Goal: Task Accomplishment & Management: Manage account settings

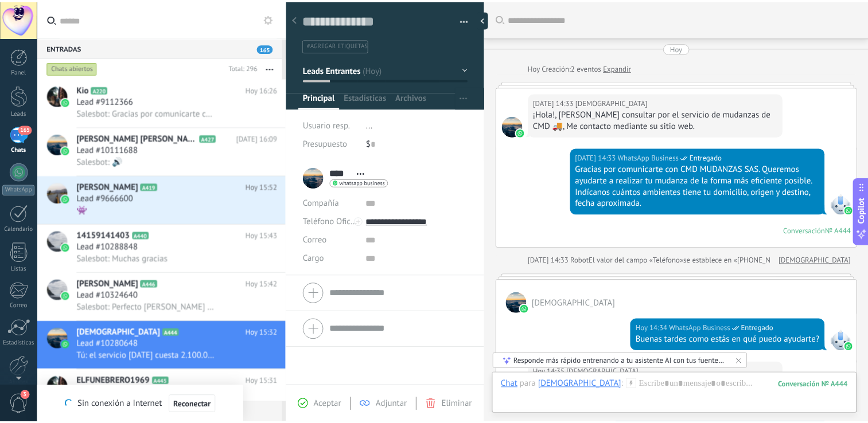
scroll to position [17, 0]
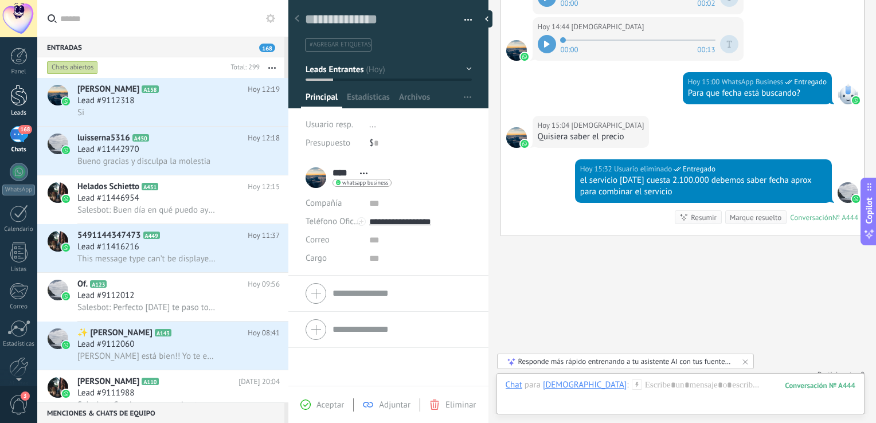
click at [19, 102] on div at bounding box center [18, 95] width 17 height 21
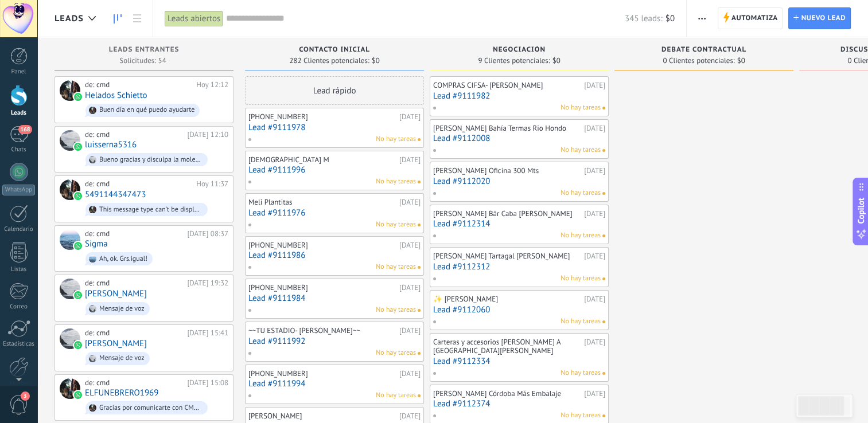
click at [698, 57] on span "0 Clientes potenciales:" at bounding box center [698, 60] width 72 height 7
click at [696, 48] on span "Debate contractual" at bounding box center [703, 50] width 85 height 8
click at [680, 52] on span "Debate contractual" at bounding box center [703, 50] width 85 height 8
click at [422, 67] on div "Contacto inicial 282 Clientes potenciales: $0" at bounding box center [334, 54] width 179 height 34
drag, startPoint x: 422, startPoint y: 67, endPoint x: 461, endPoint y: 64, distance: 39.1
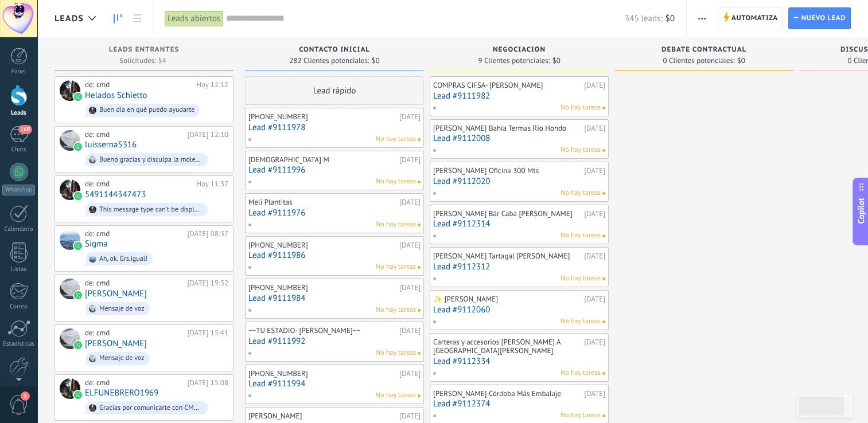
drag, startPoint x: 329, startPoint y: 55, endPoint x: 334, endPoint y: 53, distance: 6.0
click at [334, 54] on div "Contacto inicial 282 Clientes potenciales: $0" at bounding box center [334, 54] width 179 height 34
drag, startPoint x: 345, startPoint y: 41, endPoint x: 490, endPoint y: 48, distance: 145.2
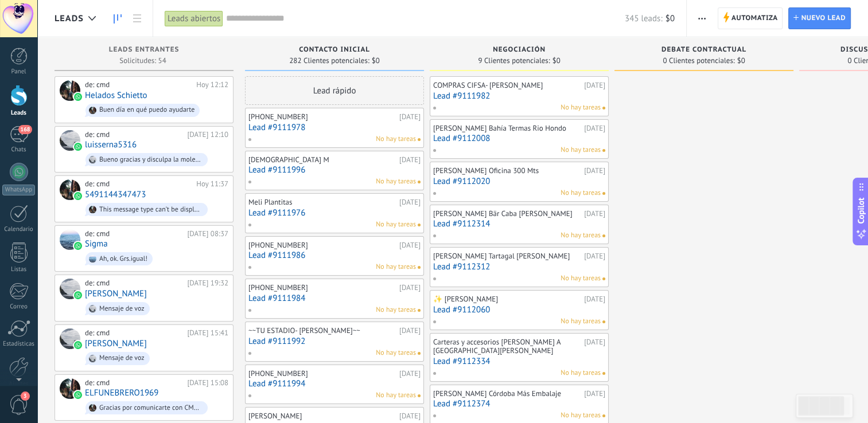
click at [215, 17] on div "Leads abiertos" at bounding box center [194, 18] width 58 height 17
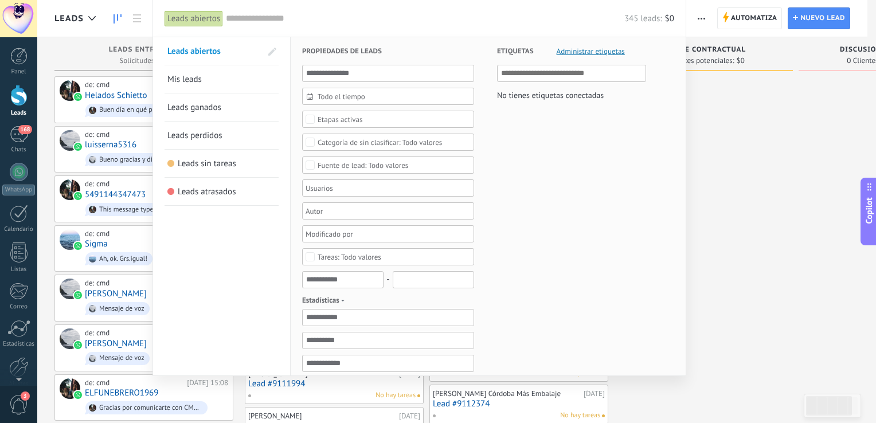
click at [138, 17] on div at bounding box center [438, 211] width 876 height 423
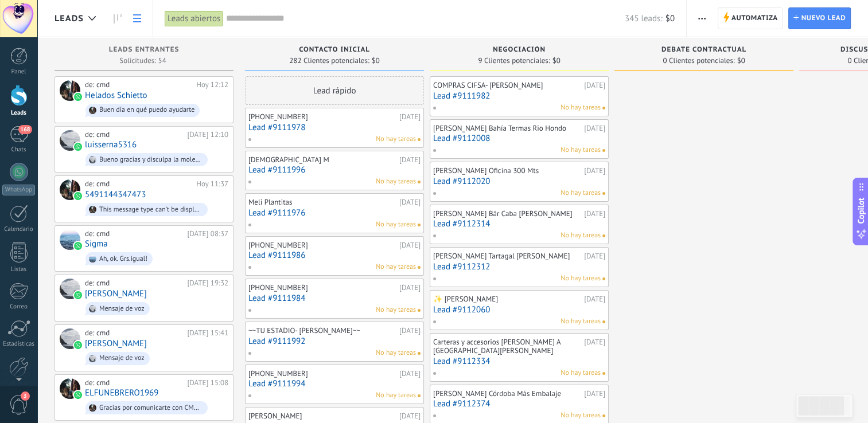
click at [135, 17] on icon at bounding box center [137, 18] width 8 height 8
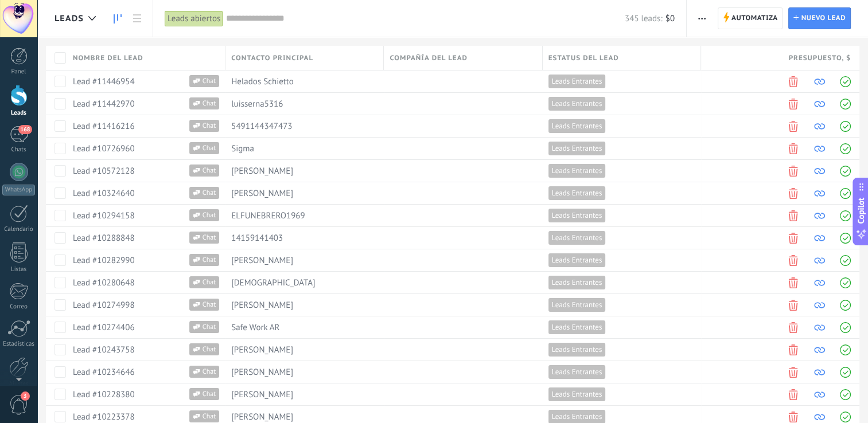
click at [112, 17] on link at bounding box center [117, 18] width 19 height 22
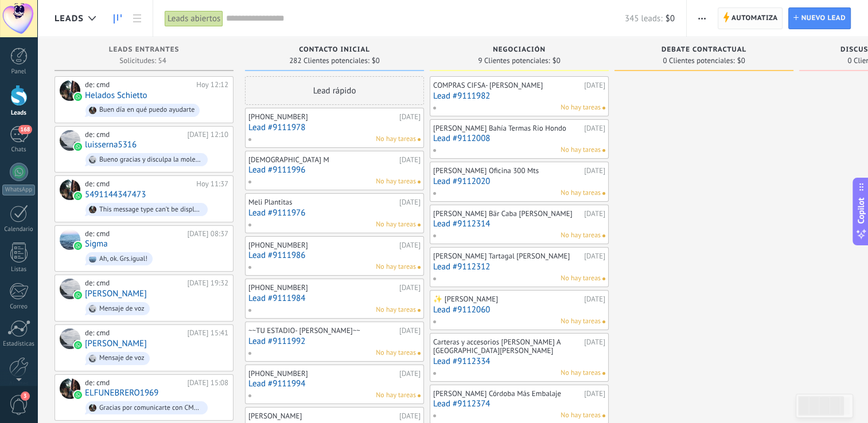
click at [746, 17] on span "Automatiza" at bounding box center [754, 18] width 46 height 21
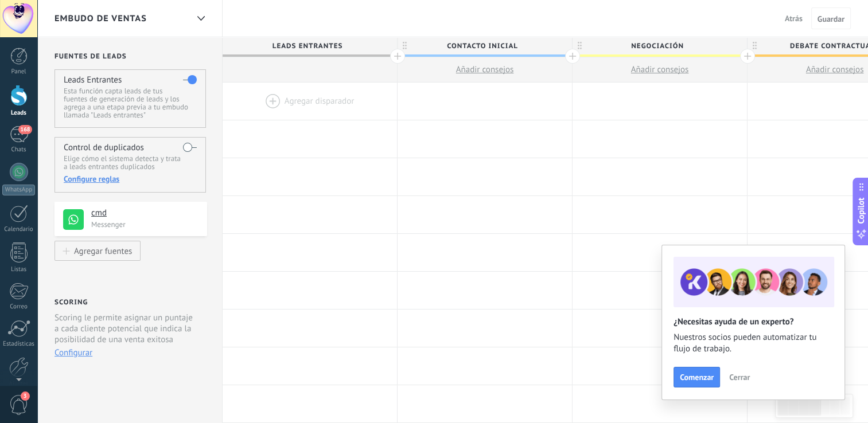
click at [303, 96] on div at bounding box center [310, 101] width 174 height 37
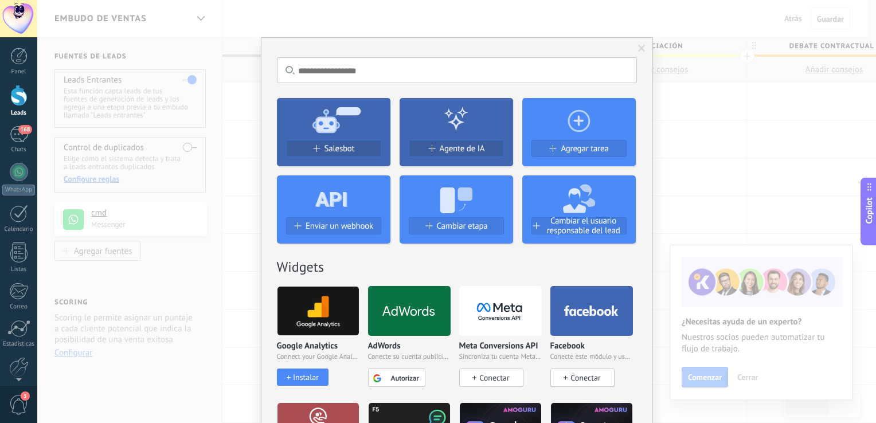
click at [638, 48] on span at bounding box center [641, 49] width 7 height 8
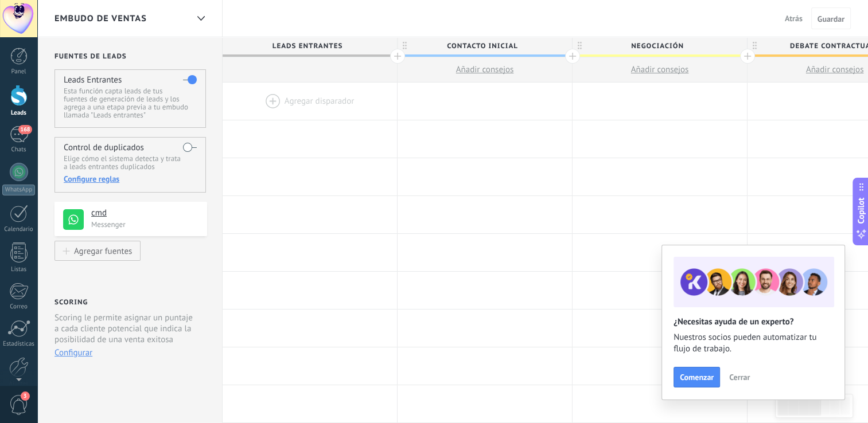
click at [397, 57] on div at bounding box center [397, 56] width 15 height 15
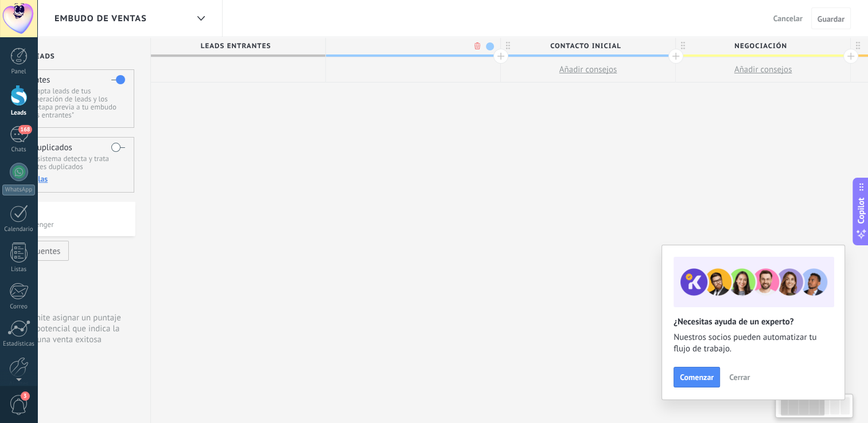
scroll to position [0, 85]
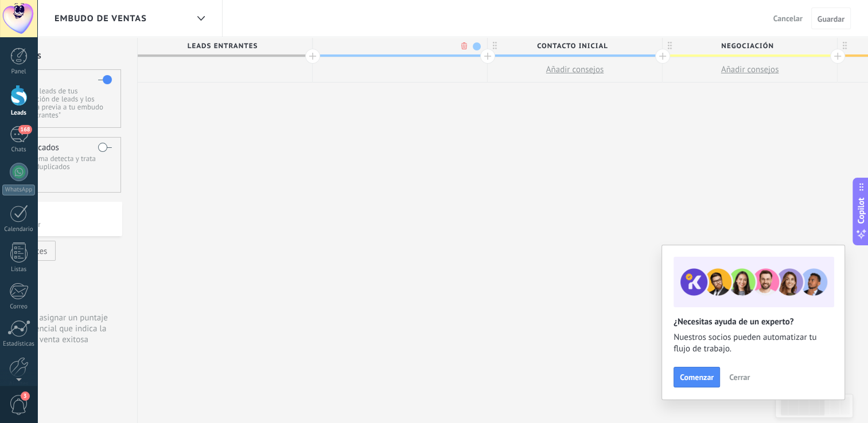
click at [381, 45] on input "text" at bounding box center [397, 45] width 152 height 17
type input "*"
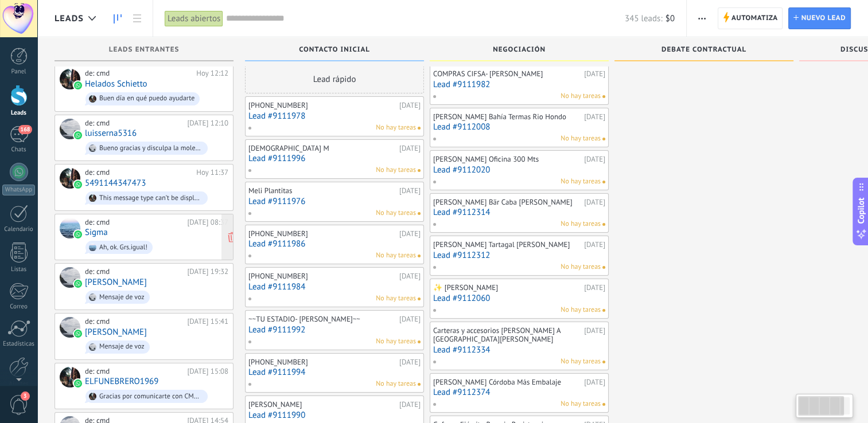
scroll to position [69, 0]
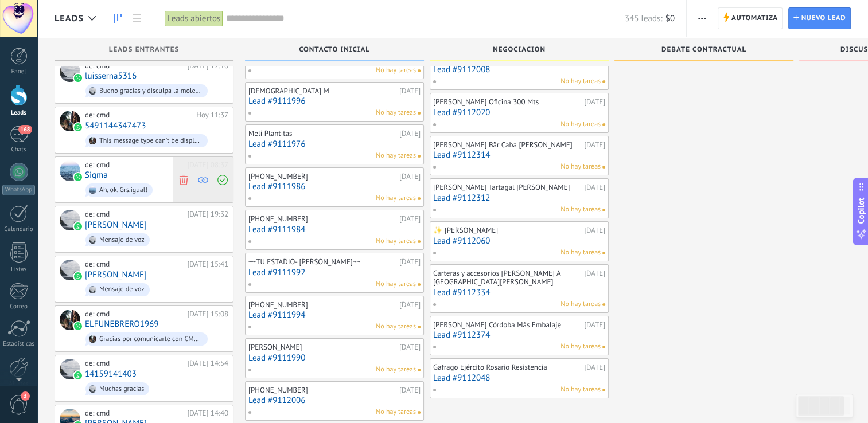
click at [182, 176] on use at bounding box center [183, 179] width 9 height 10
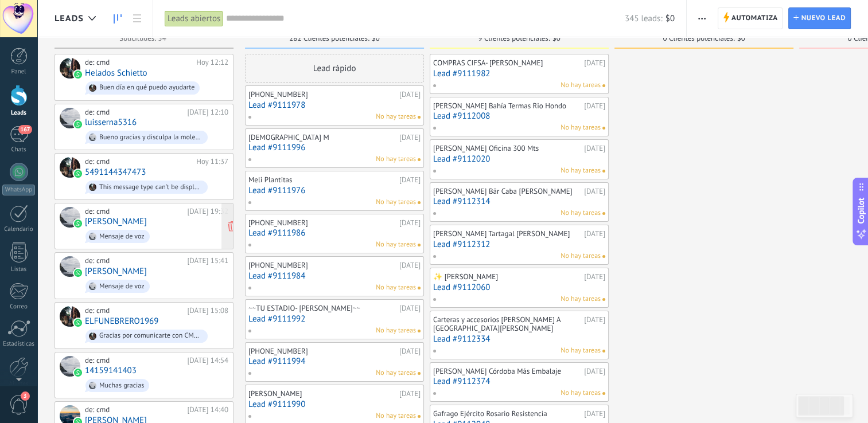
scroll to position [0, 0]
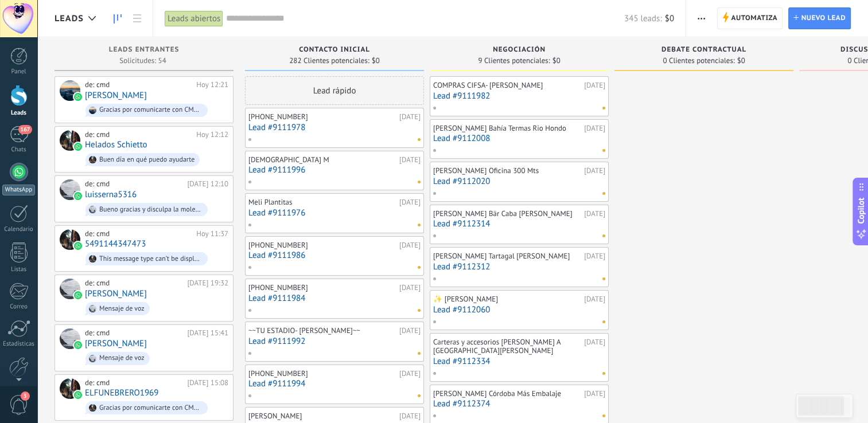
click at [18, 172] on div at bounding box center [19, 172] width 18 height 18
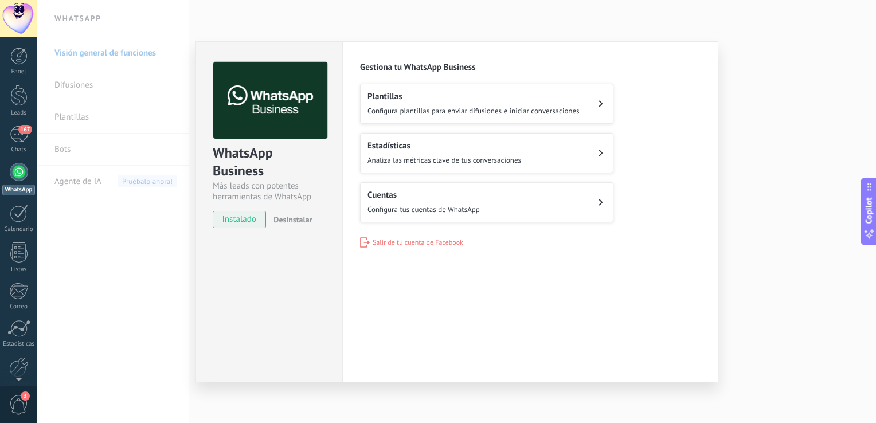
click at [440, 201] on div "Cuentas Configura tus cuentas de WhatsApp" at bounding box center [424, 202] width 112 height 25
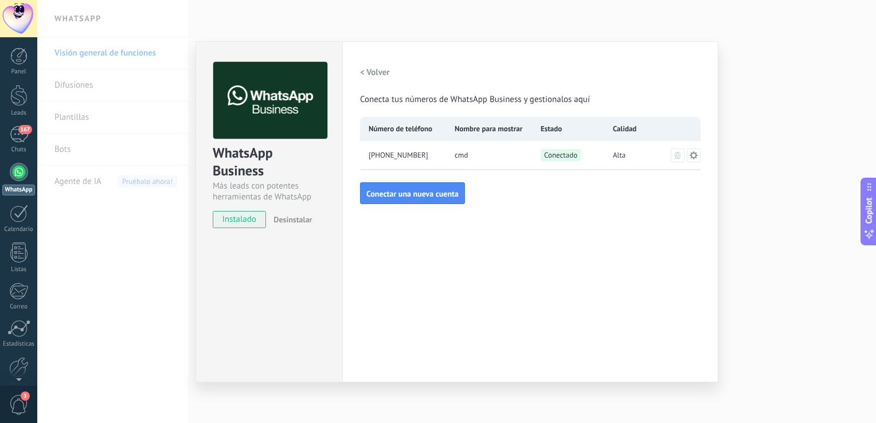
click at [344, 14] on div "WhatsApp Business Más leads con potentes herramientas de WhatsApp instalado Des…" at bounding box center [456, 211] width 839 height 423
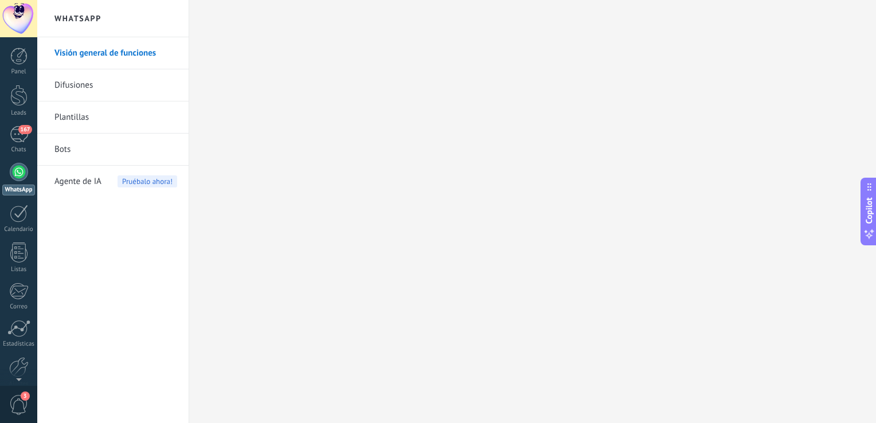
click at [60, 150] on link "Bots" at bounding box center [115, 150] width 123 height 32
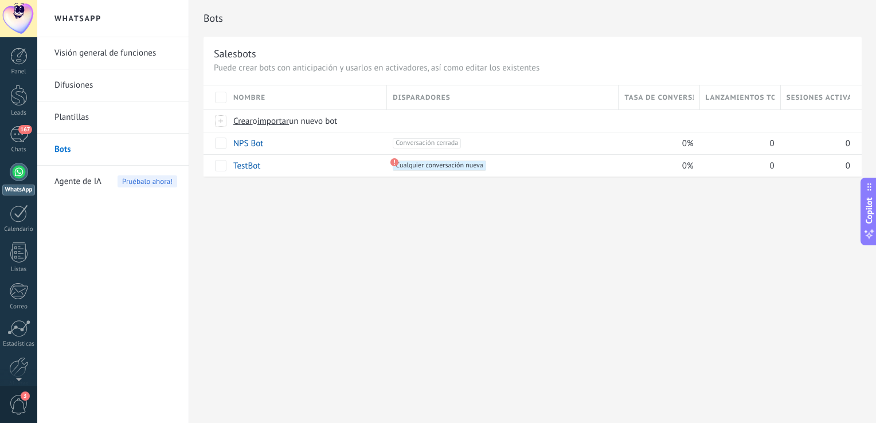
click at [70, 116] on link "Plantillas" at bounding box center [115, 118] width 123 height 32
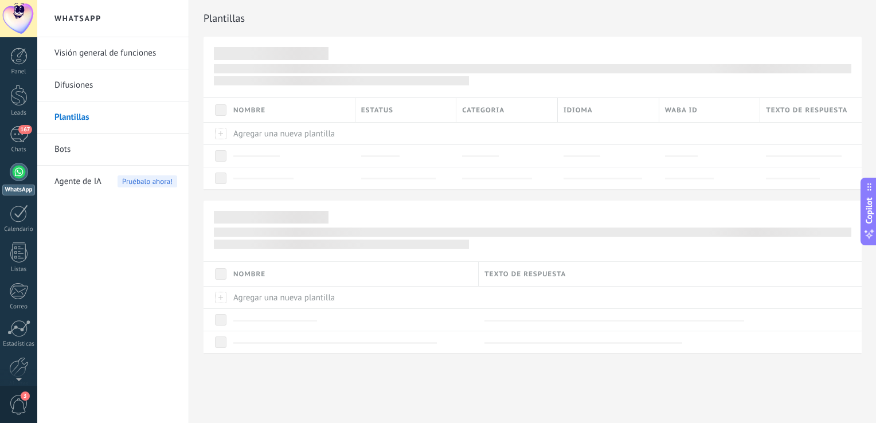
click at [72, 85] on link "Difusiones" at bounding box center [115, 85] width 123 height 32
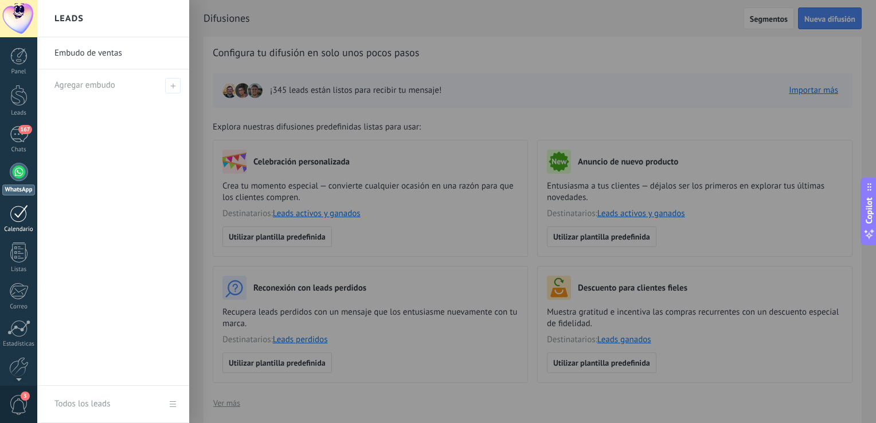
click at [17, 219] on div at bounding box center [19, 214] width 18 height 18
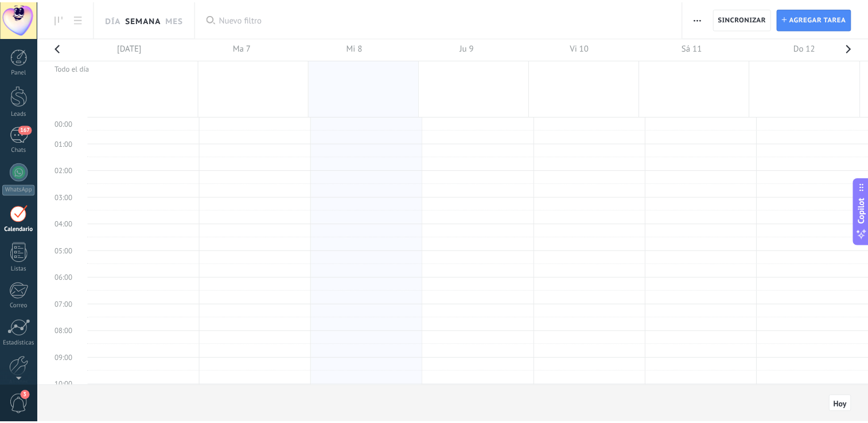
scroll to position [214, 0]
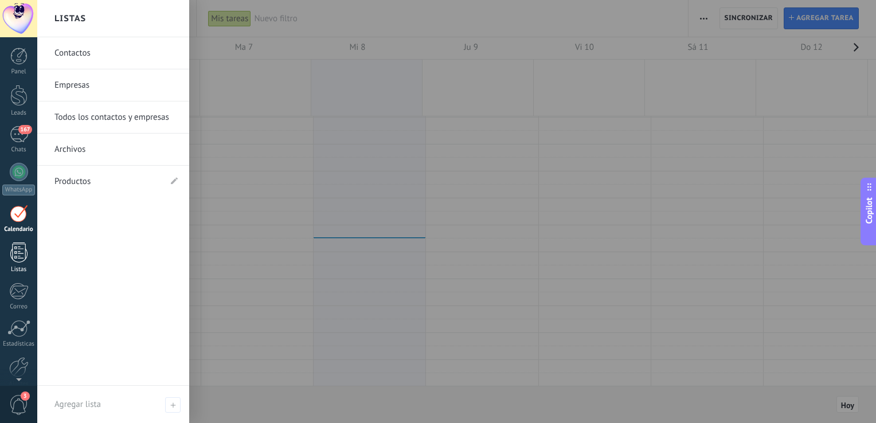
click at [18, 249] on div at bounding box center [18, 253] width 17 height 20
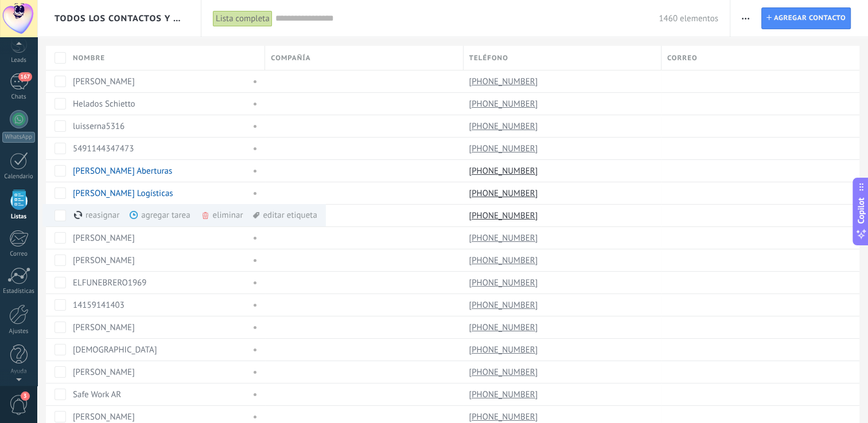
scroll to position [29, 0]
